Goal: Navigation & Orientation: Find specific page/section

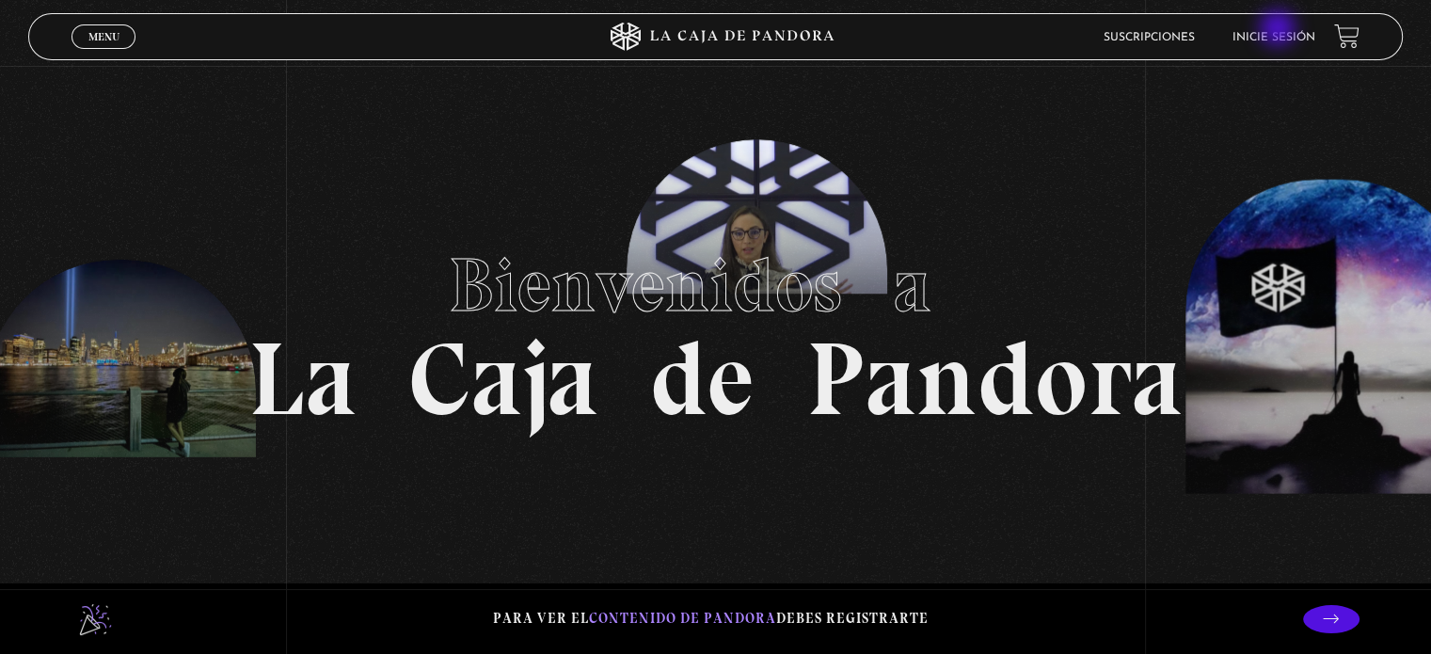
click at [1280, 30] on li "Inicie sesión" at bounding box center [1274, 37] width 83 height 29
click at [1280, 34] on link "Inicie sesión" at bounding box center [1274, 37] width 83 height 11
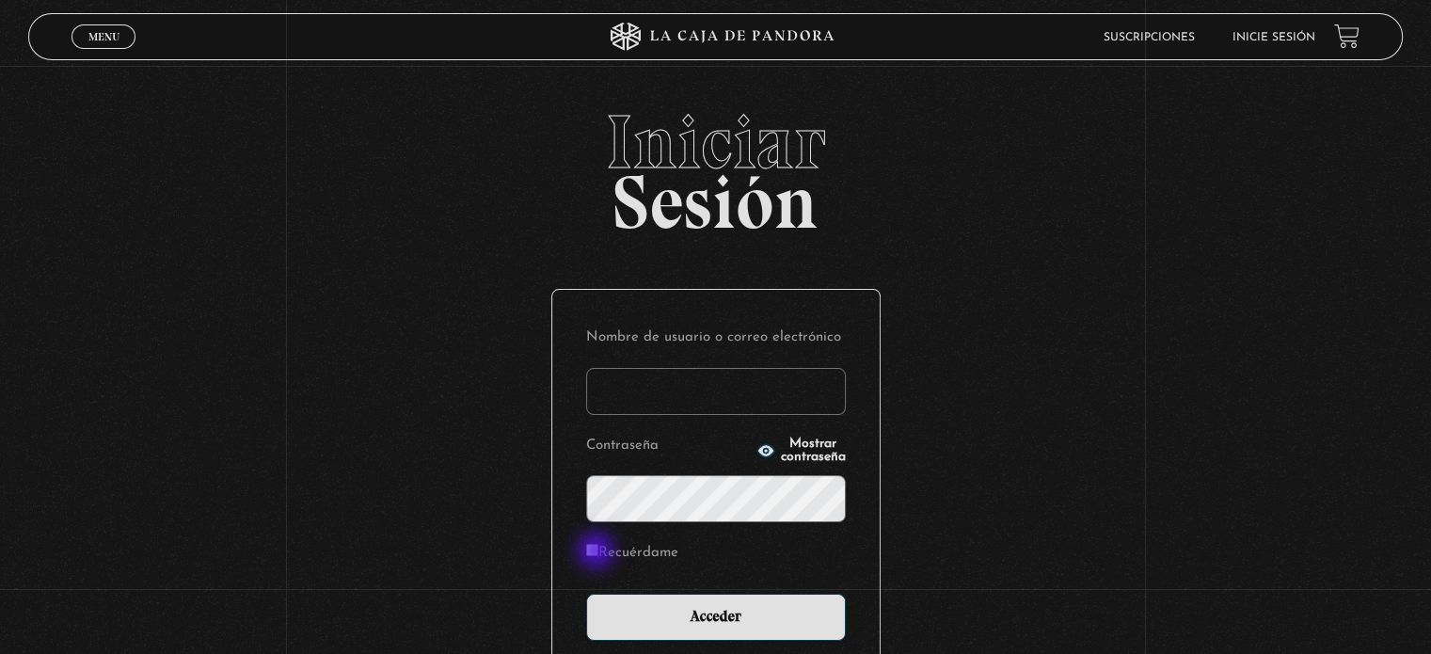
type input "susan_972009@hotmail.com"
click at [598, 552] on input "Recuérdame" at bounding box center [592, 550] width 12 height 12
checkbox input "true"
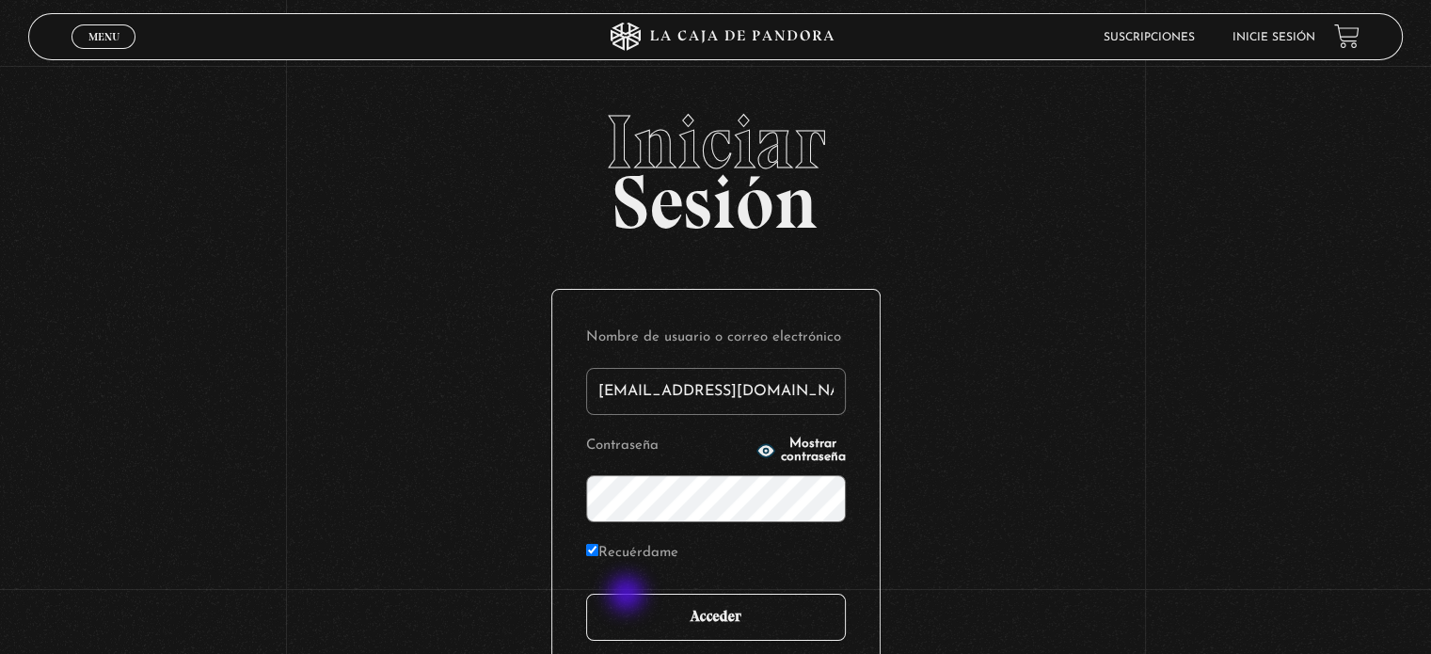
click at [629, 596] on input "Acceder" at bounding box center [716, 617] width 260 height 47
click at [664, 615] on input "Acceder" at bounding box center [716, 617] width 260 height 47
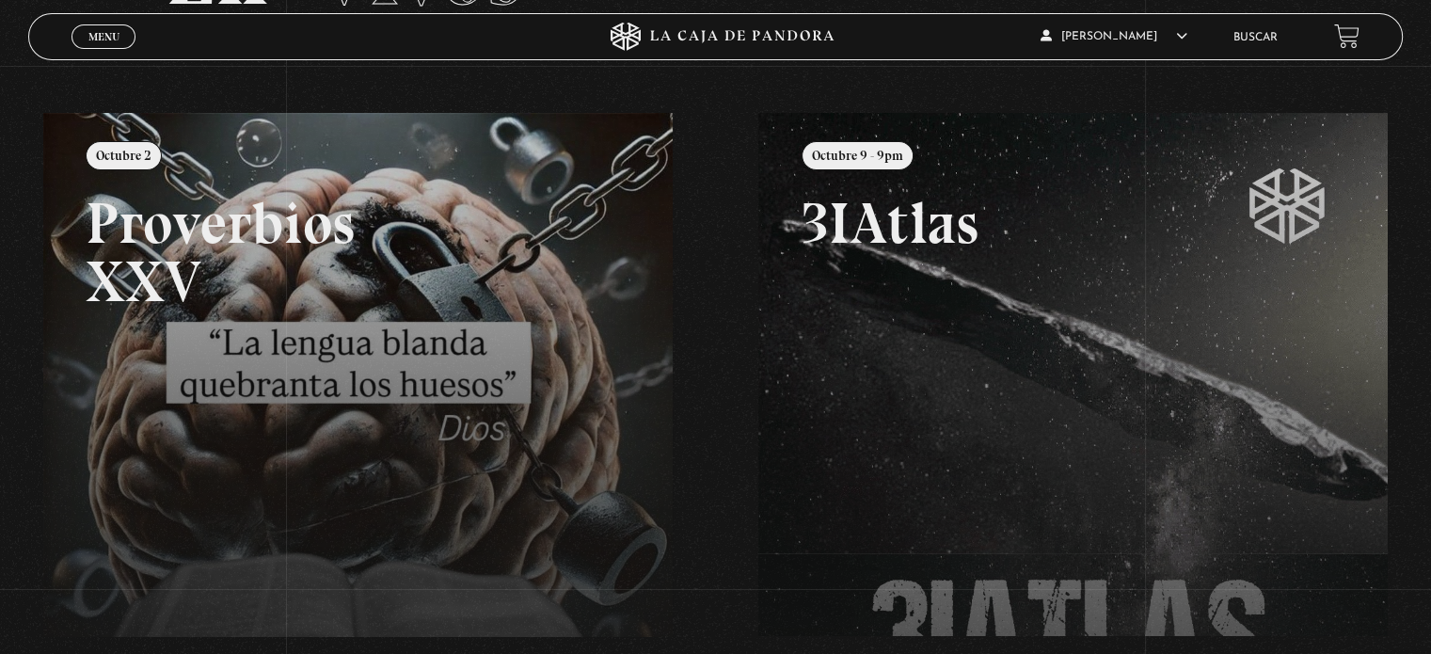
scroll to position [181, 0]
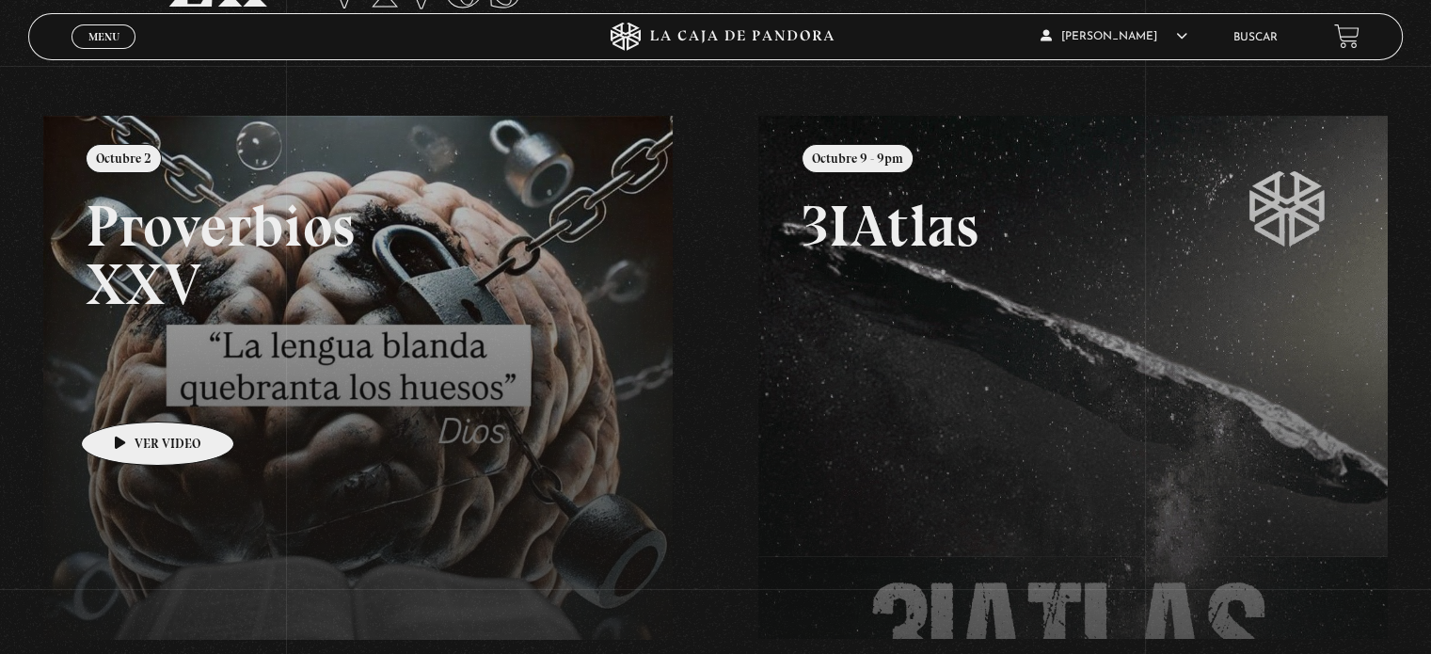
click at [128, 393] on link at bounding box center [758, 443] width 1431 height 654
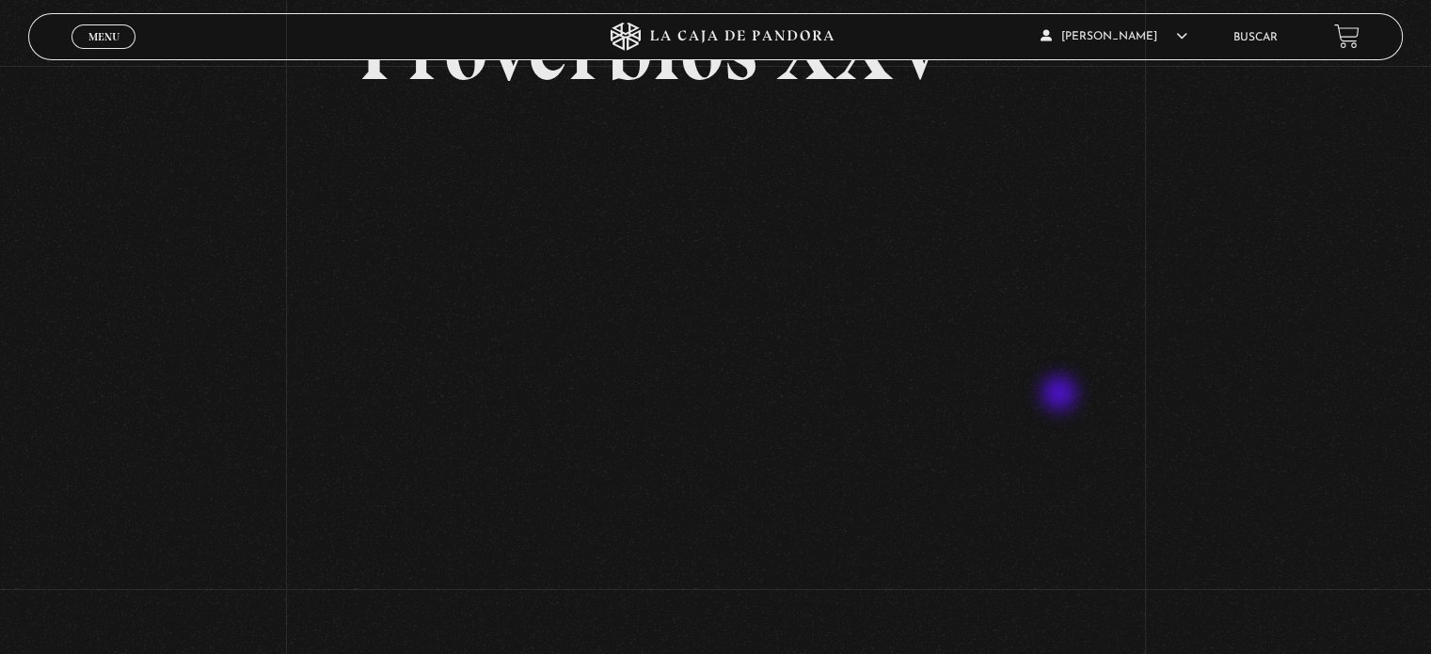
scroll to position [169, 0]
